Goal: Obtain resource: Obtain resource

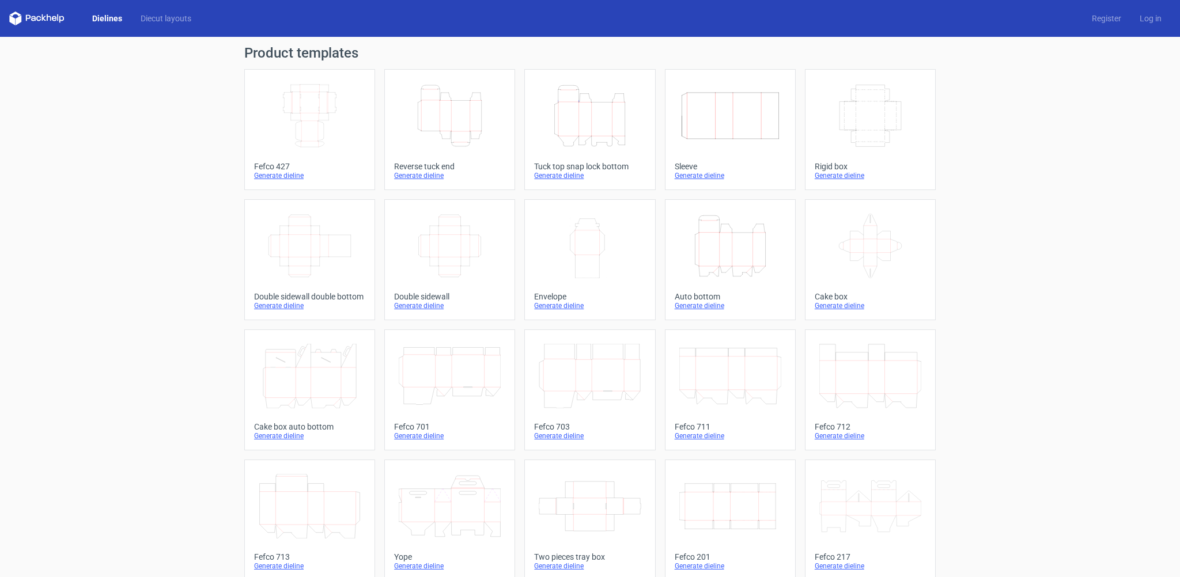
click at [44, 21] on icon at bounding box center [36, 19] width 55 height 14
click at [44, 16] on icon at bounding box center [36, 19] width 55 height 14
click at [99, 22] on link "Dielines" at bounding box center [107, 19] width 48 height 12
click at [174, 19] on link "Diecut layouts" at bounding box center [165, 19] width 69 height 12
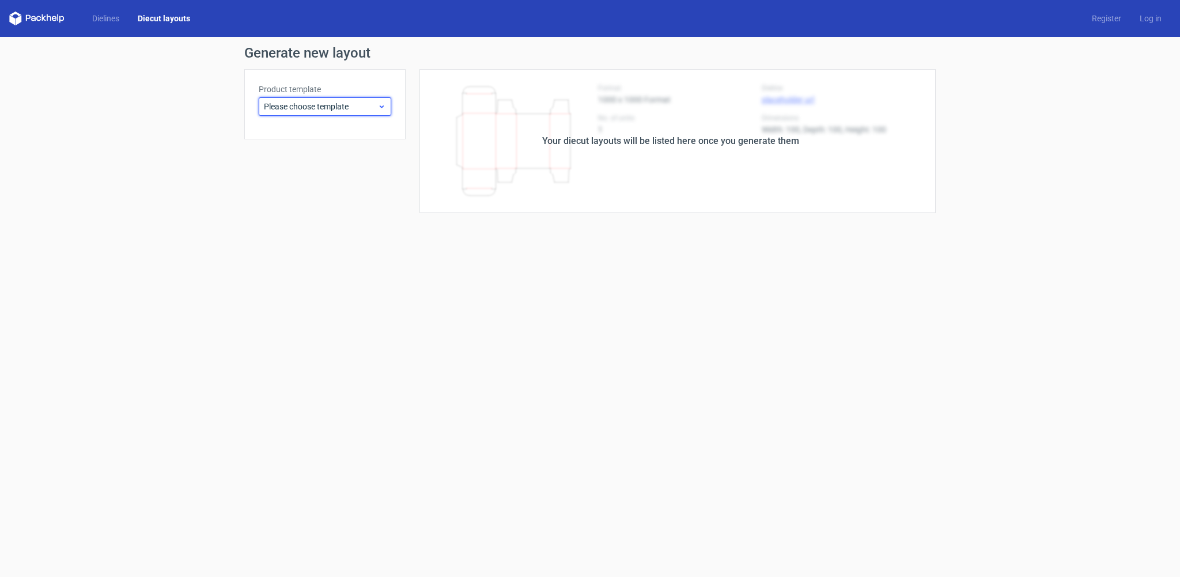
click at [321, 111] on span "Please choose template" at bounding box center [320, 107] width 113 height 12
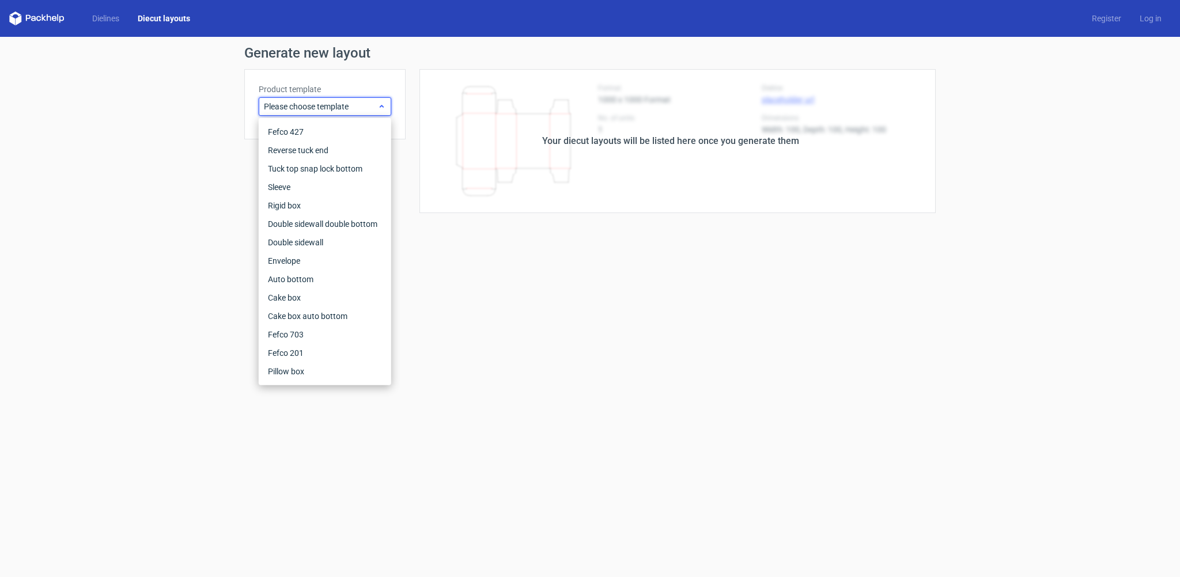
click at [321, 110] on span "Please choose template" at bounding box center [320, 107] width 113 height 12
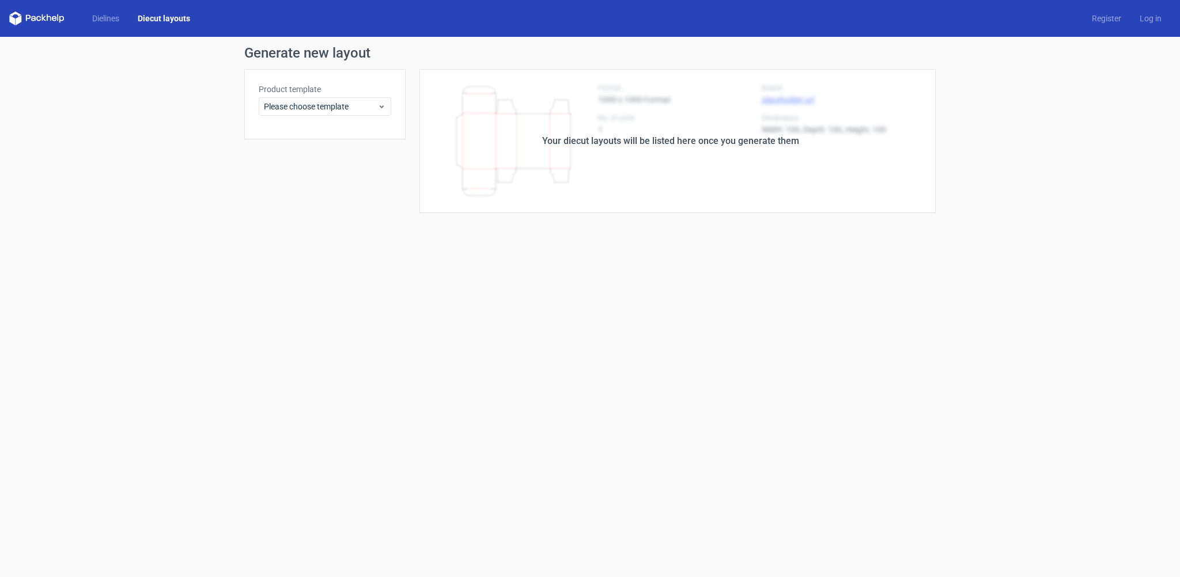
click at [97, 12] on div "Dielines Diecut layouts" at bounding box center [104, 19] width 190 height 14
click at [100, 22] on link "Dielines" at bounding box center [106, 19] width 46 height 12
